Goal: Find specific page/section: Find specific page/section

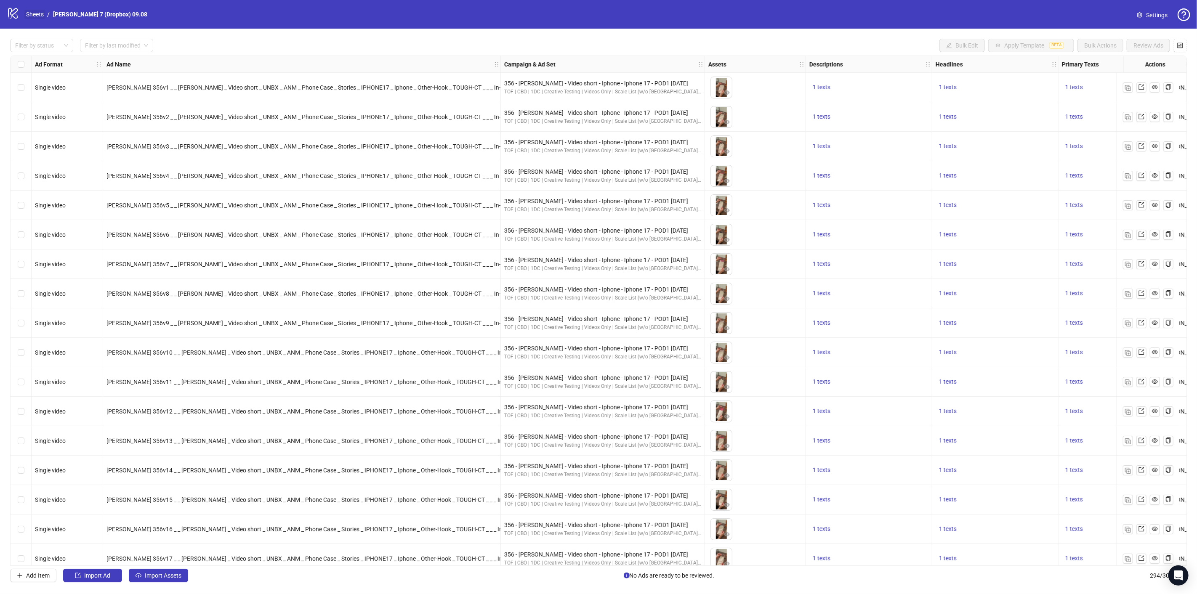
click at [32, 13] on link "Sheets" at bounding box center [34, 14] width 21 height 9
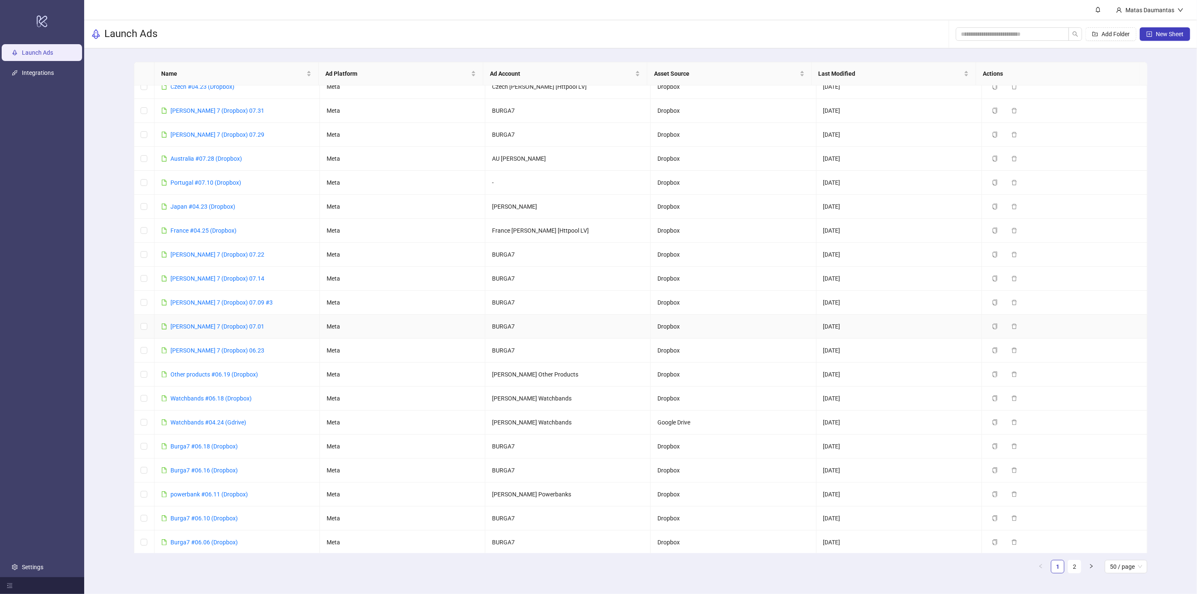
scroll to position [561, 0]
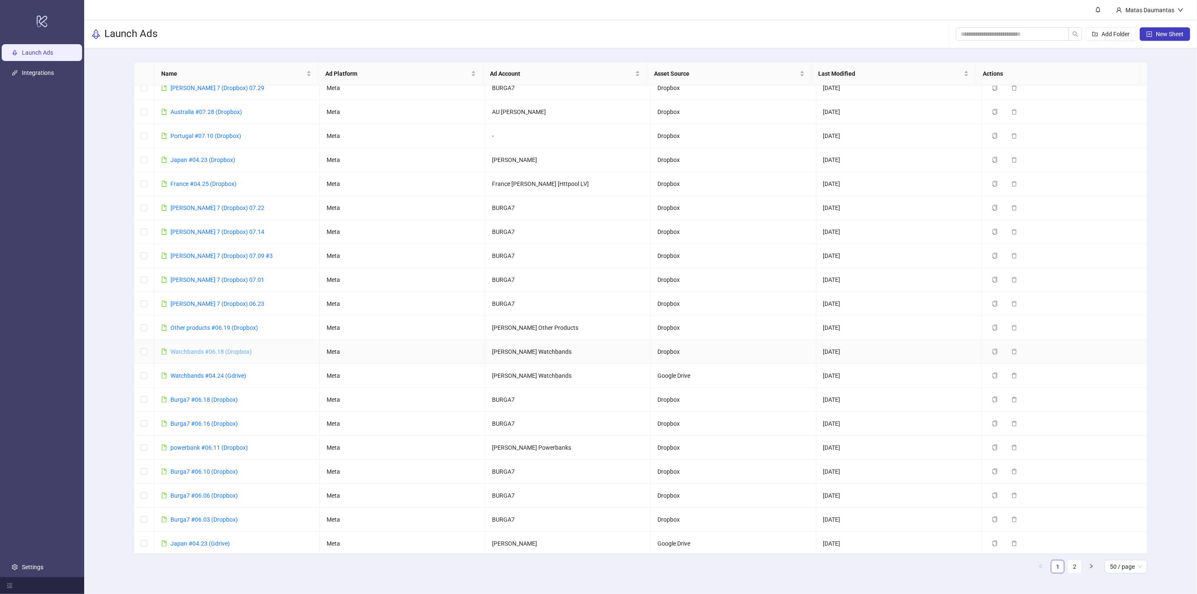
click at [185, 349] on link "Watchbands #06.18 (Dropbox)" at bounding box center [210, 352] width 81 height 7
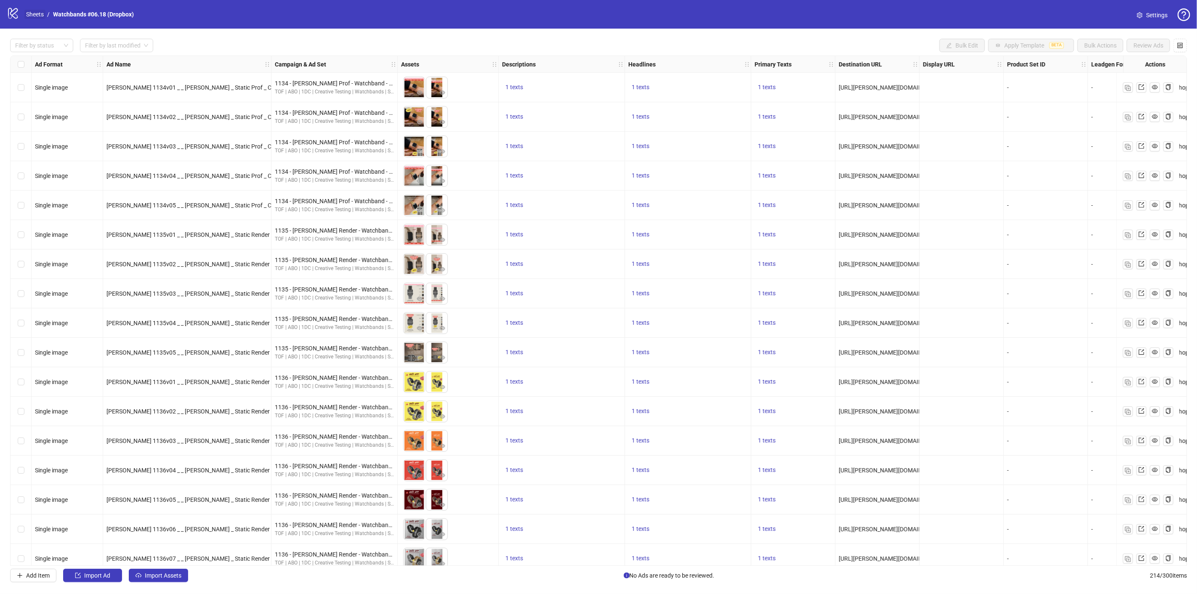
click at [29, 13] on link "Sheets" at bounding box center [34, 14] width 21 height 9
